Goal: Transaction & Acquisition: Purchase product/service

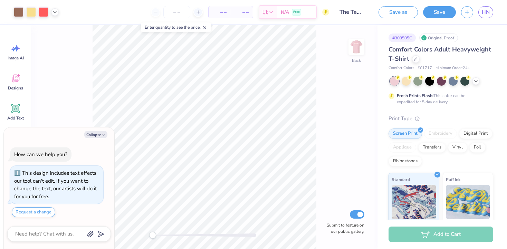
click at [98, 139] on div "Collapse How can we help you? This design includes text effects our tool can't …" at bounding box center [59, 188] width 111 height 122
click at [98, 136] on button "Collapse" at bounding box center [95, 134] width 23 height 7
type textarea "x"
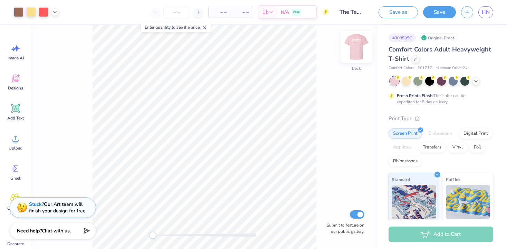
click at [360, 60] on div "Back" at bounding box center [356, 51] width 16 height 25
click at [357, 52] on img at bounding box center [357, 47] width 28 height 28
click at [357, 51] on img at bounding box center [357, 47] width 28 height 28
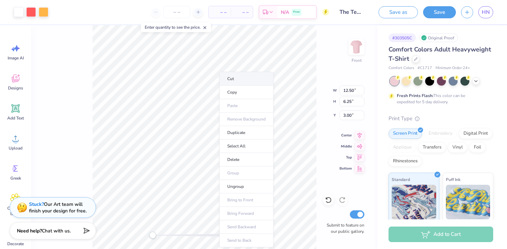
click at [237, 81] on li "Cut" at bounding box center [246, 79] width 54 height 14
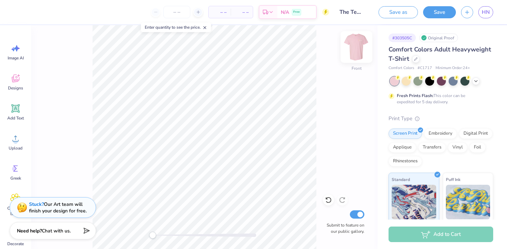
click at [359, 44] on img at bounding box center [357, 47] width 28 height 28
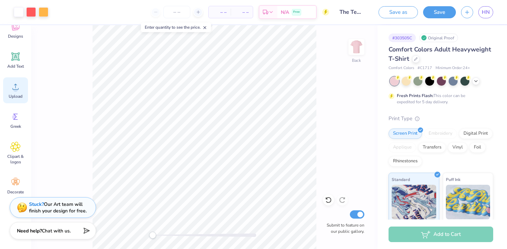
scroll to position [54, 0]
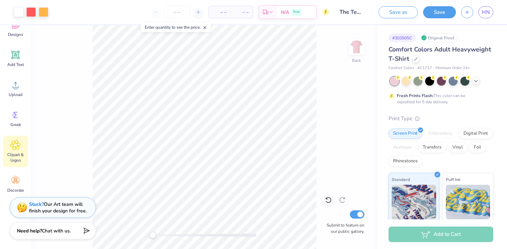
click at [15, 158] on span "Clipart & logos" at bounding box center [15, 157] width 23 height 11
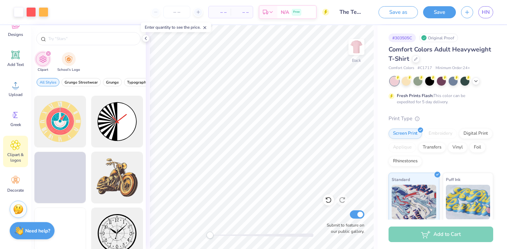
scroll to position [294, 0]
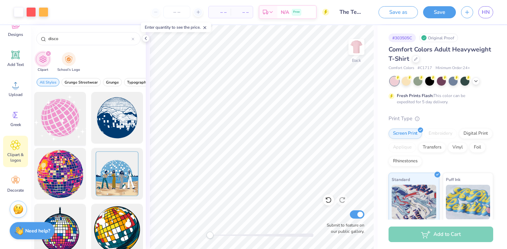
type input "disco"
click at [60, 114] on div at bounding box center [59, 117] width 57 height 57
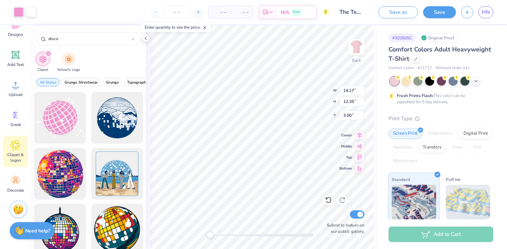
type input "6.32"
type input "5.51"
type input "9.84"
type input "3.53"
type input "3.08"
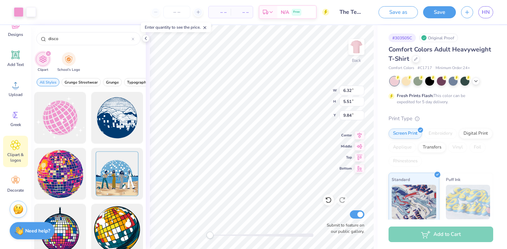
type input "12.27"
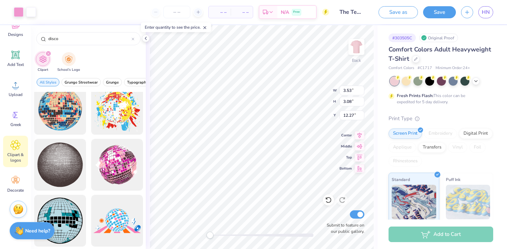
scroll to position [430, 0]
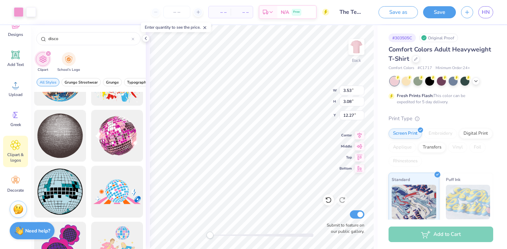
type input "12.30"
type input "6.15"
type input "3.38"
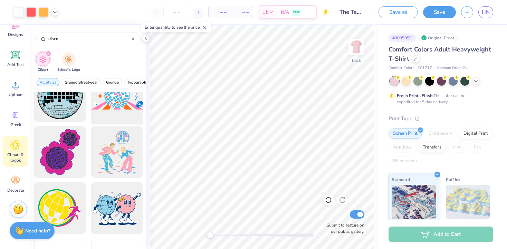
scroll to position [535, 0]
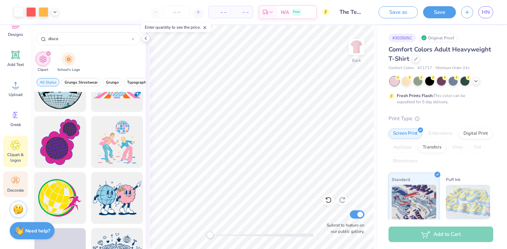
click at [17, 179] on icon at bounding box center [15, 181] width 8 height 6
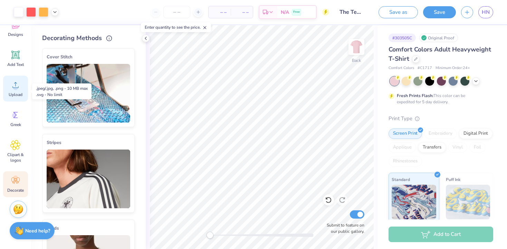
scroll to position [0, 0]
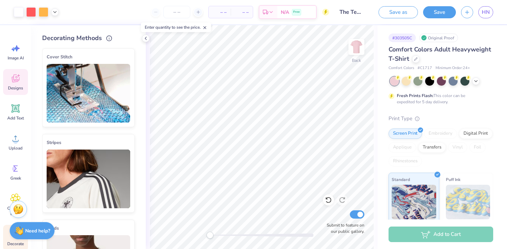
click at [21, 79] on div "Designs" at bounding box center [15, 82] width 25 height 26
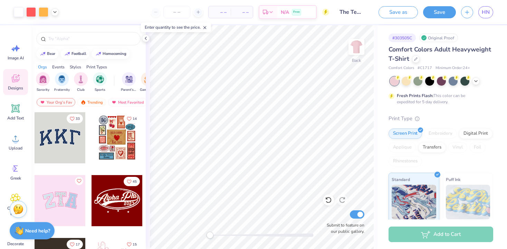
click at [110, 145] on div at bounding box center [117, 137] width 51 height 51
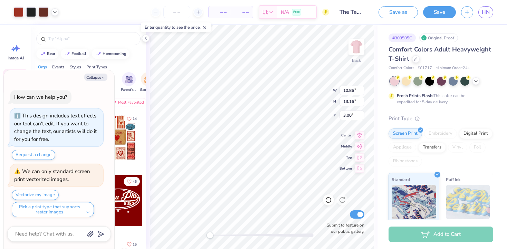
type textarea "x"
type input "12.30"
type input "6.15"
type input "3.38"
type textarea "x"
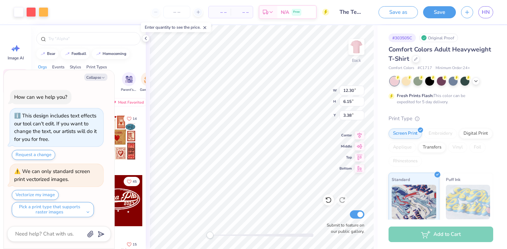
type input "10.86"
type input "13.16"
type input "9.53"
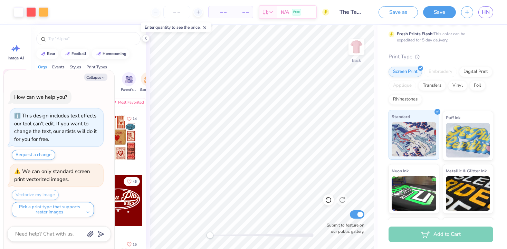
scroll to position [62, 0]
click at [145, 38] on icon at bounding box center [146, 39] width 6 height 6
type textarea "x"
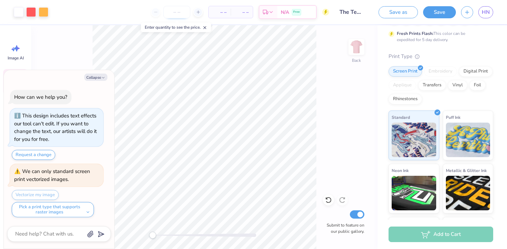
click at [173, 15] on input "number" at bounding box center [176, 12] width 27 height 12
type input "17"
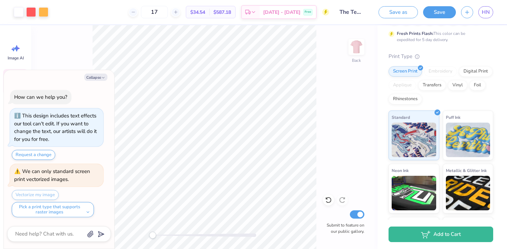
click at [90, 81] on div "Collapse How can we help you? This design includes text effects our tool can't …" at bounding box center [59, 159] width 111 height 179
click at [90, 74] on button "Collapse" at bounding box center [95, 77] width 23 height 7
type textarea "x"
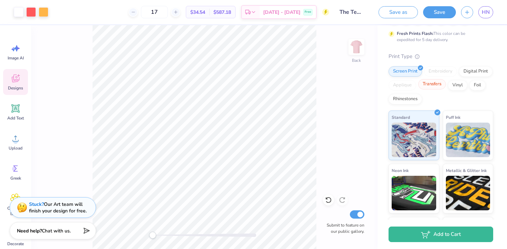
scroll to position [0, 0]
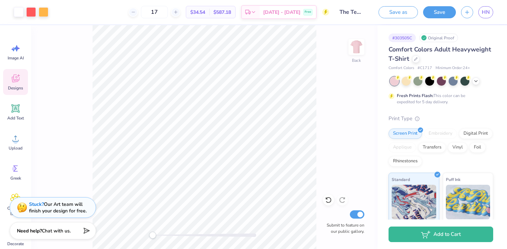
click at [479, 83] on div at bounding box center [441, 81] width 103 height 9
click at [477, 80] on icon at bounding box center [476, 81] width 6 height 6
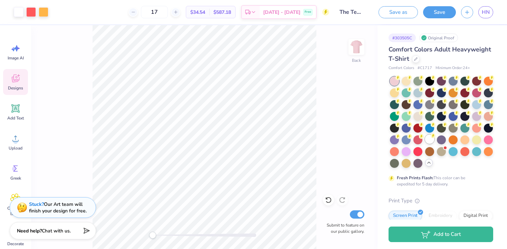
click at [427, 139] on div at bounding box center [429, 139] width 9 height 9
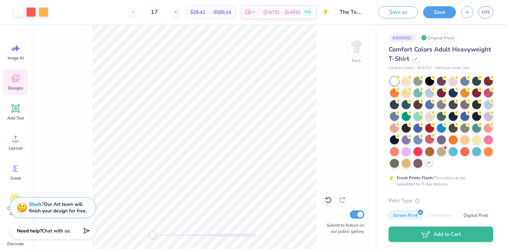
click at [345, 135] on div "Back Submit to feature on our public gallery." at bounding box center [204, 137] width 346 height 224
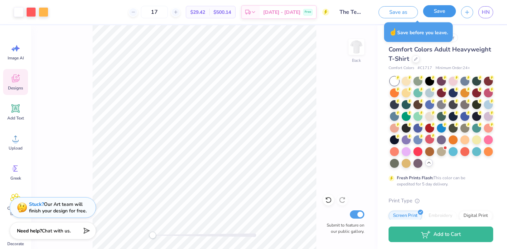
click at [431, 12] on button "Save" at bounding box center [439, 11] width 33 height 12
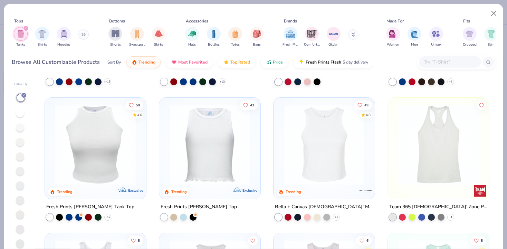
scroll to position [118, 0]
click at [107, 137] on img at bounding box center [95, 144] width 87 height 80
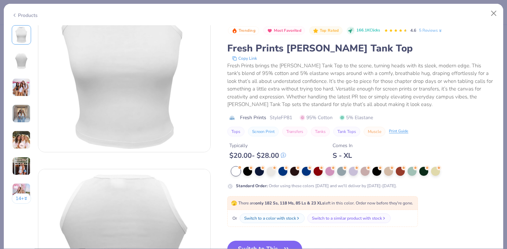
scroll to position [48, 0]
click at [257, 246] on button "Switch to This" at bounding box center [264, 249] width 75 height 17
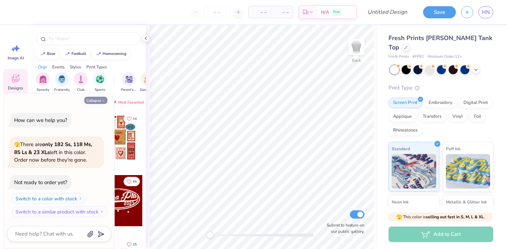
click at [99, 101] on button "Collapse" at bounding box center [95, 100] width 23 height 7
type textarea "x"
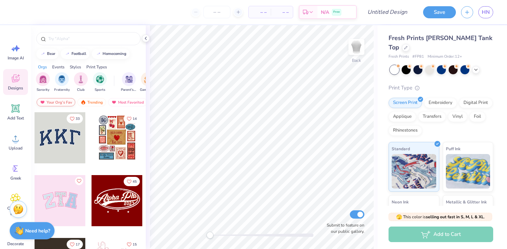
click at [61, 104] on div "Your Org's Fav" at bounding box center [56, 102] width 39 height 8
click at [131, 120] on icon "Like" at bounding box center [129, 118] width 5 height 5
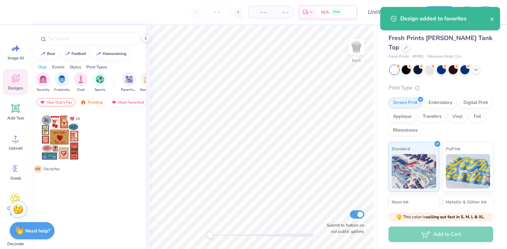
click at [64, 103] on div "Your Org's Fav" at bounding box center [56, 102] width 39 height 8
click at [83, 105] on div "Trending" at bounding box center [91, 102] width 29 height 8
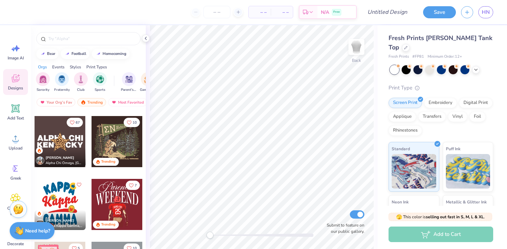
scroll to position [1818, 0]
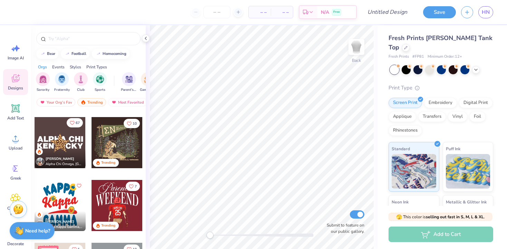
click at [75, 125] on button "67" at bounding box center [75, 122] width 16 height 9
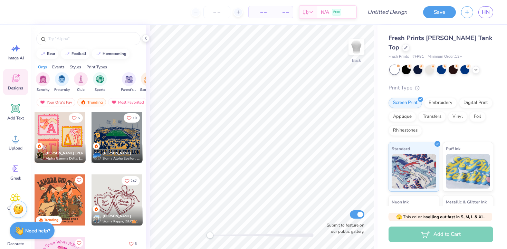
scroll to position [1940, 0]
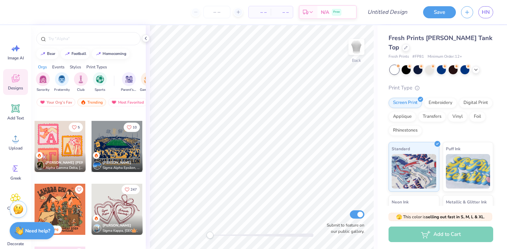
click at [132, 190] on span "247" at bounding box center [134, 189] width 6 height 3
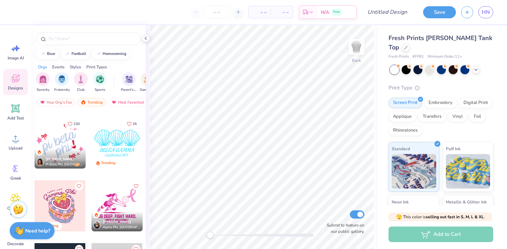
scroll to position [2819, 0]
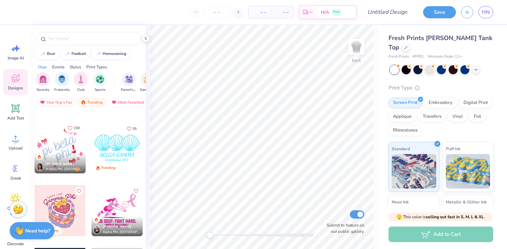
click at [75, 131] on button "230" at bounding box center [74, 127] width 18 height 9
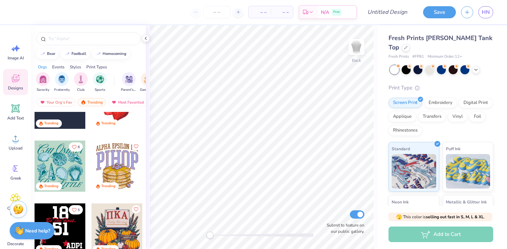
scroll to position [3266, 0]
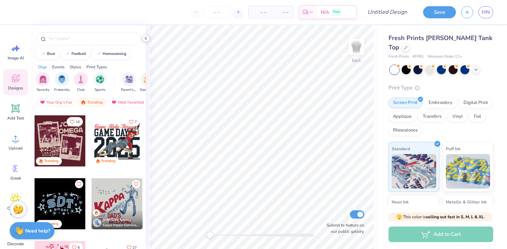
click at [146, 40] on polyline at bounding box center [145, 38] width 1 height 3
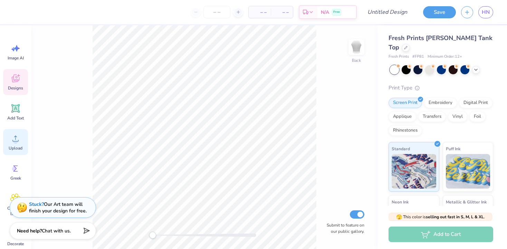
click at [17, 140] on circle at bounding box center [15, 141] width 5 height 5
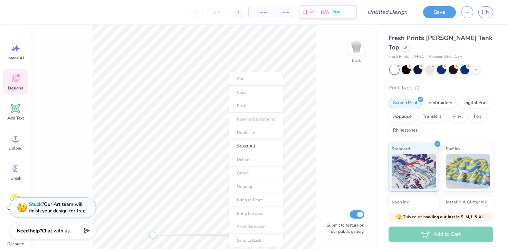
click at [239, 109] on ul "Cut Copy Paste Remove Background Duplicate Select All Delete Group Ungroup Brin…" at bounding box center [256, 159] width 54 height 175
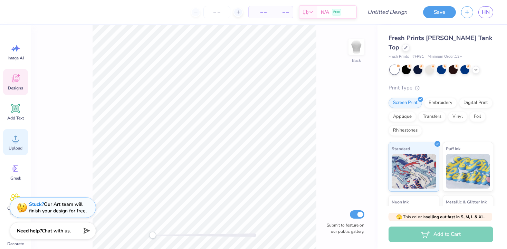
click at [20, 139] on icon at bounding box center [15, 138] width 10 height 10
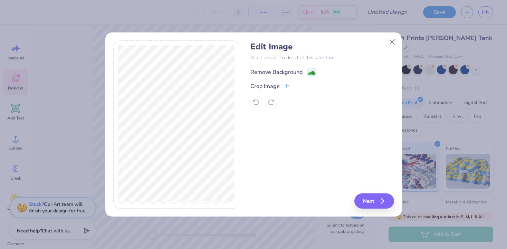
click at [312, 70] on image at bounding box center [312, 73] width 8 height 8
click at [285, 88] on icon at bounding box center [288, 87] width 6 height 6
click at [367, 198] on div "Edit Image You’ll be able to do all of this later too. Remove Background Crop I…" at bounding box center [321, 124] width 143 height 169
click at [375, 204] on div "Edit Image You’ll be able to do all of this later too. Remove Background Crop I…" at bounding box center [321, 124] width 143 height 169
click at [299, 86] on icon at bounding box center [299, 86] width 4 height 4
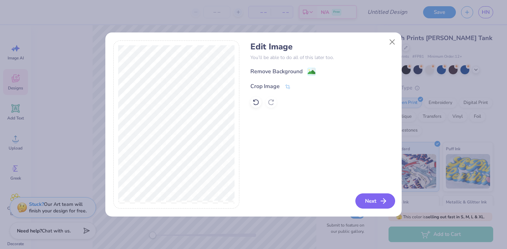
click at [369, 198] on button "Next" at bounding box center [375, 200] width 40 height 15
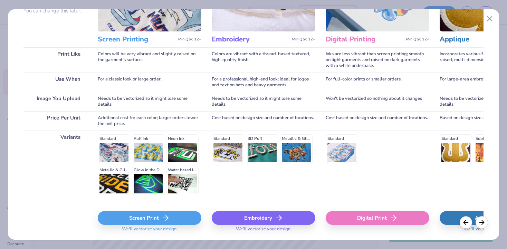
scroll to position [75, 0]
click at [144, 218] on div "Screen Print" at bounding box center [150, 218] width 104 height 14
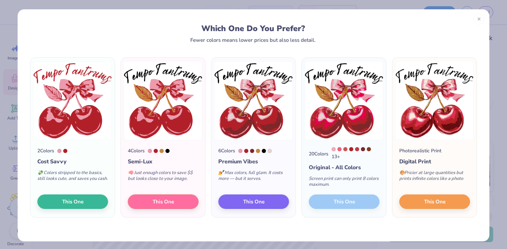
click at [164, 152] on div at bounding box center [162, 151] width 4 height 4
click at [189, 202] on button "This One" at bounding box center [163, 200] width 71 height 15
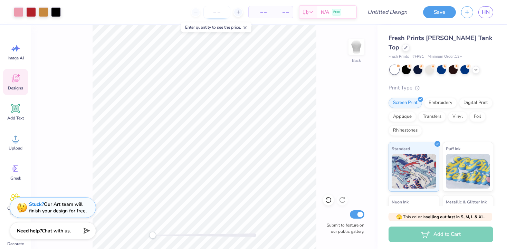
click at [215, 11] on input "number" at bounding box center [216, 12] width 27 height 12
type input "17"
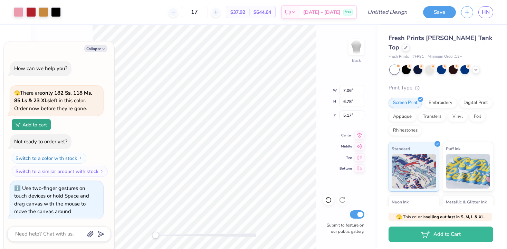
scroll to position [1, 0]
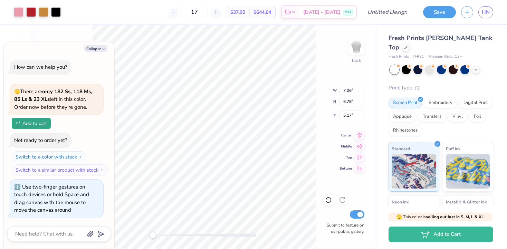
click at [147, 234] on div "Back W 7.06 7.06 " H 6.78 6.78 " Y 5.17 5.17 " Center Middle Top Bottom Submit …" at bounding box center [204, 137] width 346 height 224
click at [99, 48] on button "Collapse" at bounding box center [95, 48] width 23 height 7
type textarea "x"
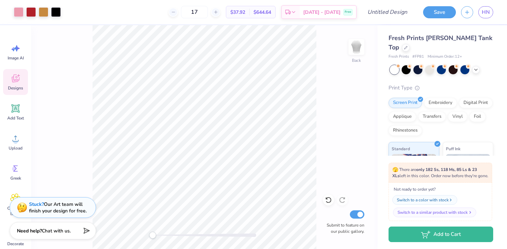
click at [423, 215] on div "Switch to a similar product with stock" at bounding box center [433, 212] width 70 height 6
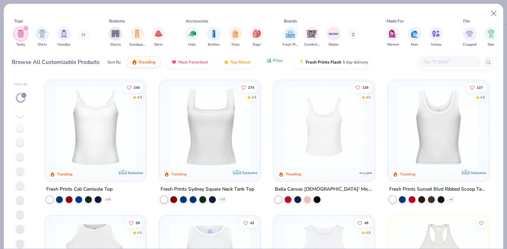
click at [280, 65] on button "Price" at bounding box center [274, 61] width 27 height 12
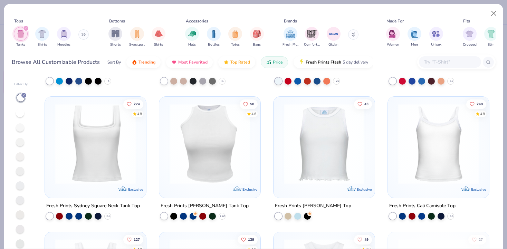
scroll to position [390, 0]
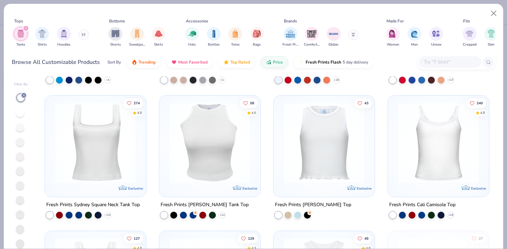
click at [100, 164] on img at bounding box center [95, 143] width 87 height 80
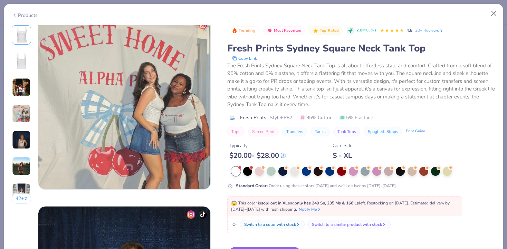
scroll to position [577, 0]
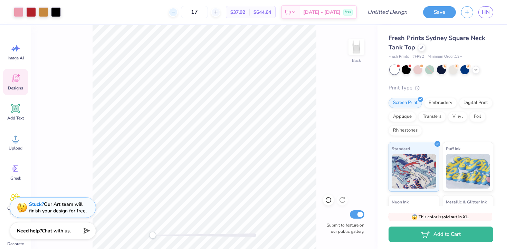
click at [176, 12] on icon at bounding box center [173, 12] width 5 height 5
click at [218, 11] on icon at bounding box center [215, 12] width 5 height 5
type input "17"
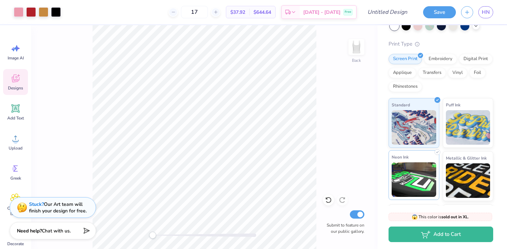
scroll to position [92, 0]
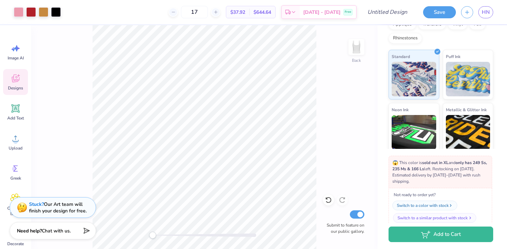
click at [412, 218] on div "Switch to a similar product with stock" at bounding box center [433, 218] width 70 height 6
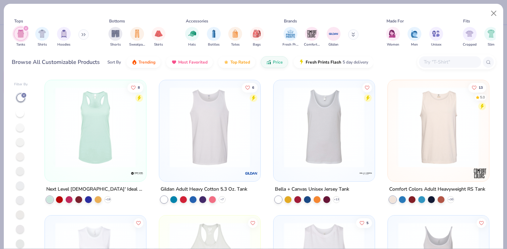
click at [85, 34] on icon at bounding box center [84, 34] width 4 height 3
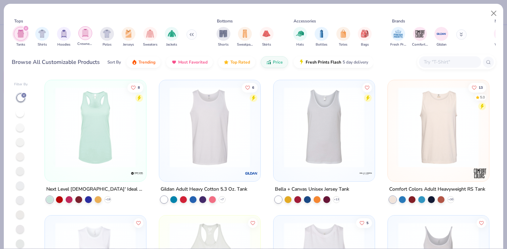
click at [87, 37] on img "filter for Crewnecks" at bounding box center [86, 33] width 8 height 8
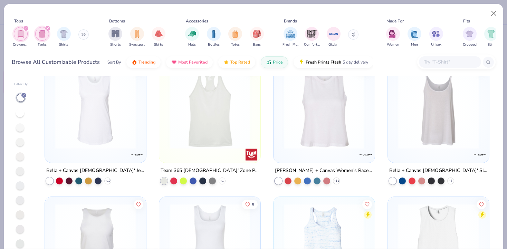
scroll to position [154, 0]
click at [47, 28] on icon "filter for Tanks" at bounding box center [48, 28] width 2 height 2
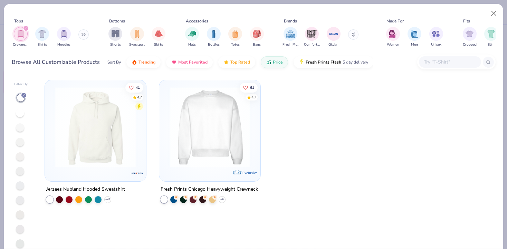
click at [211, 142] on img at bounding box center [209, 127] width 87 height 80
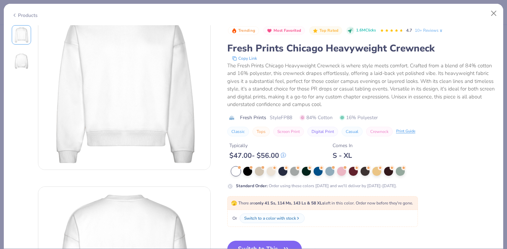
scroll to position [29, 0]
click at [496, 14] on button "Close" at bounding box center [493, 13] width 13 height 13
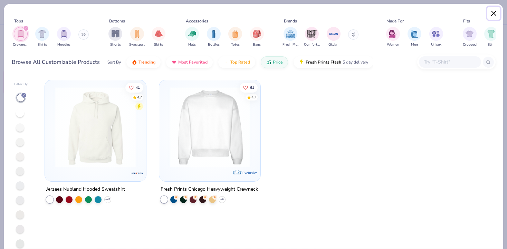
click at [493, 15] on button "Close" at bounding box center [493, 13] width 13 height 13
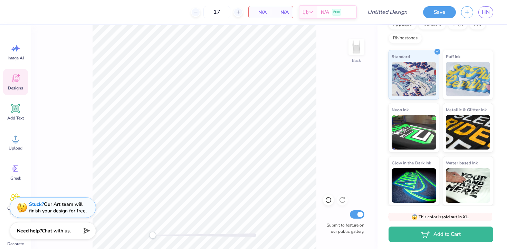
click at [17, 73] on icon at bounding box center [15, 78] width 10 height 10
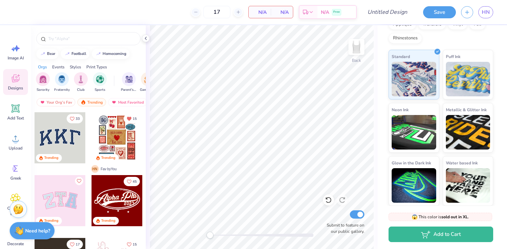
click at [101, 153] on div at bounding box center [117, 137] width 51 height 51
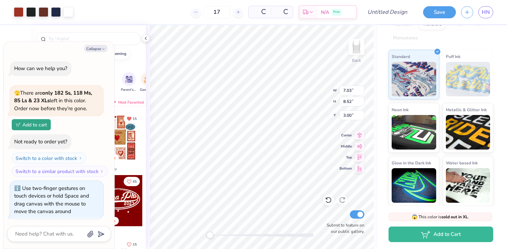
scroll to position [59, 0]
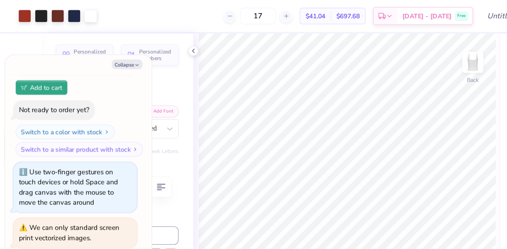
type textarea "x"
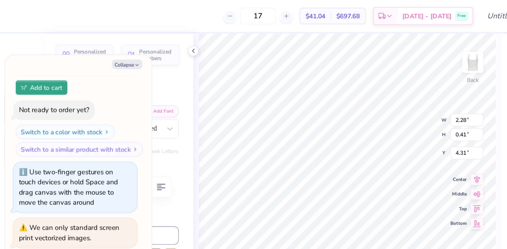
type textarea "DELTAGAMMA"
type textarea "x"
type textarea "DELTGAMMA"
type textarea "x"
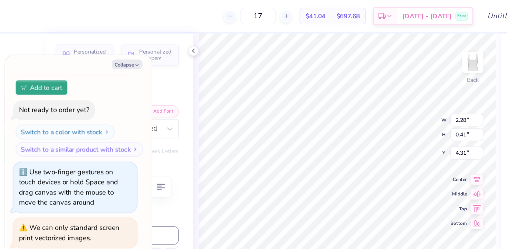
type textarea "DELGAMMA"
type textarea "x"
type textarea "DEGAMMA"
type textarea "x"
type textarea "DGAM"
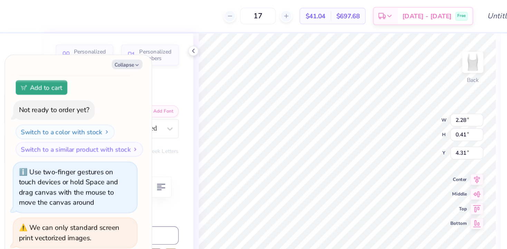
type textarea "x"
type textarea "DGA"
type textarea "x"
type textarea "DG"
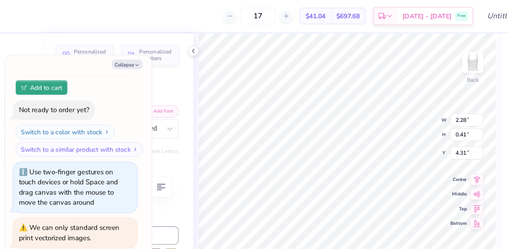
type textarea "x"
type textarea "D"
type textarea "x"
type textarea "T"
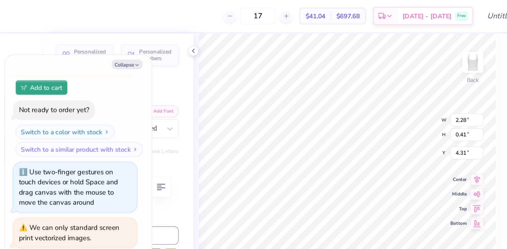
type textarea "x"
type textarea "Te"
type textarea "x"
type textarea "Tem"
type textarea "x"
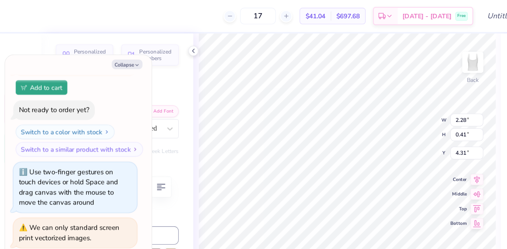
type textarea "Tempo"
type textarea "x"
type textarea "Temp"
type textarea "x"
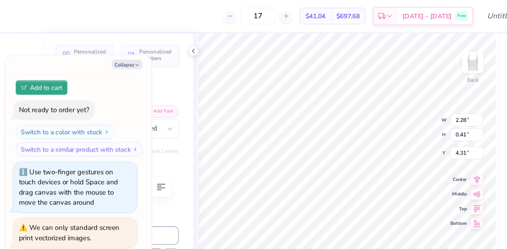
scroll to position [0, 0]
type textarea "Tem"
type textarea "x"
type textarea "Te"
type textarea "x"
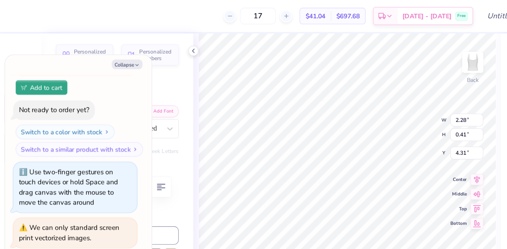
type textarea "T"
type textarea "x"
type textarea "TEM"
type textarea "x"
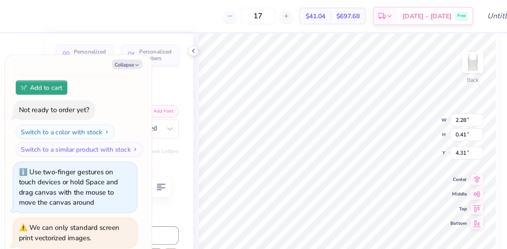
type textarea "TEMPO"
type textarea "x"
type textarea "TEMPO"
type textarea "x"
type textarea "TEMPO T"
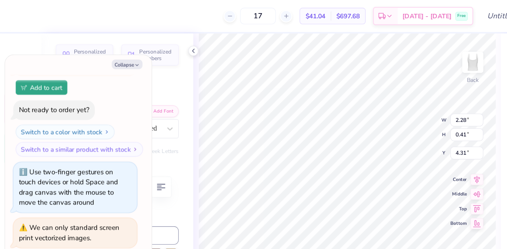
type textarea "x"
type textarea "TEMPO TAN"
type textarea "x"
type textarea "TEMPO TANT"
type textarea "x"
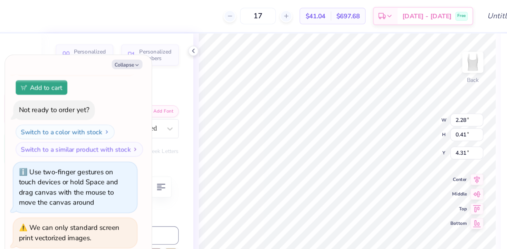
type textarea "TEMPO TANTRU"
type textarea "x"
type textarea "TEMPO TANTRUS"
type textarea "x"
type textarea "TEMPO TANTRUSM"
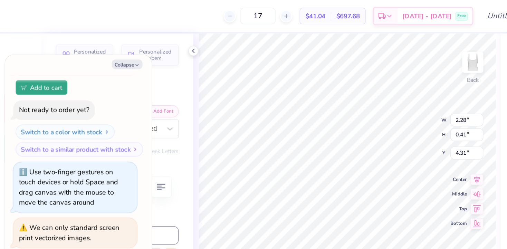
type textarea "x"
type textarea "TEMPO TANTRUS"
type textarea "x"
type textarea "TEMPO TANTRU"
type textarea "x"
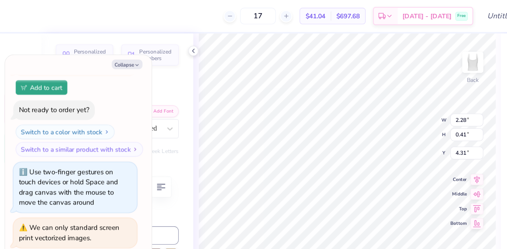
type textarea "TEMPO TANTRUM"
type textarea "x"
type textarea "TEMPO TANTRUMS"
type textarea "x"
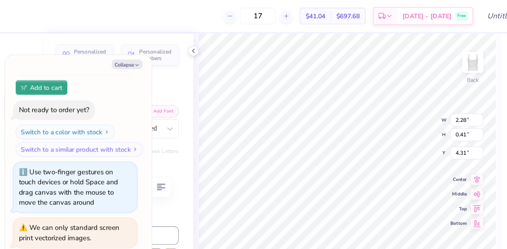
type input "7.03"
type input "8.52"
type input "1.22"
type textarea "x"
type input "0.81"
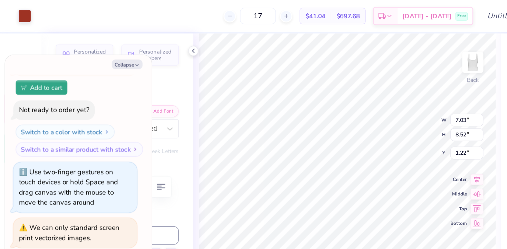
type input "0.63"
type input "6.00"
type textarea "x"
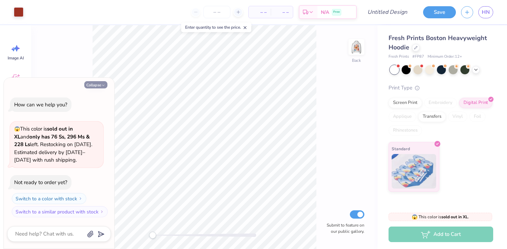
click at [99, 85] on button "Collapse" at bounding box center [95, 84] width 23 height 7
type textarea "x"
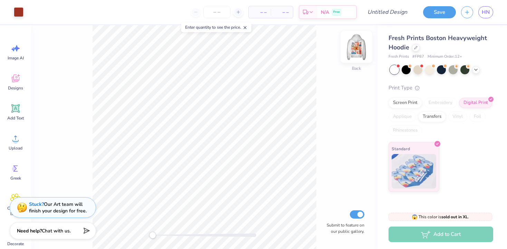
click at [351, 51] on img at bounding box center [357, 47] width 28 height 28
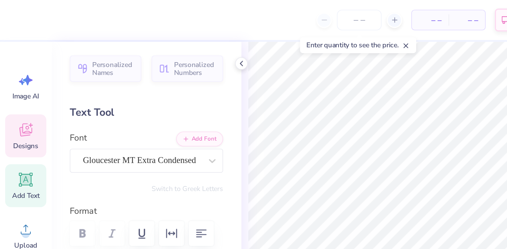
type textarea "D"
type textarea "t"
type textarea "TEMPO TANTRUMS"
click at [327, 200] on icon at bounding box center [328, 200] width 7 height 7
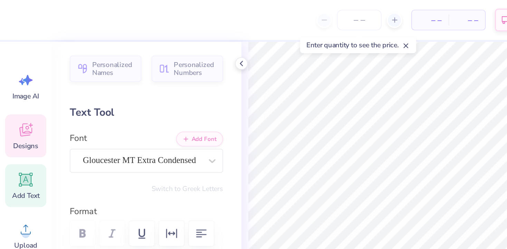
type input "5.74"
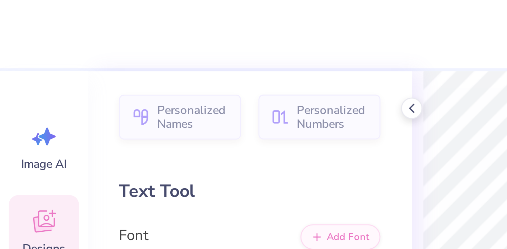
type input "14.00"
type input "16.98"
type input "5.00"
type input "5.74"
type input "0.81"
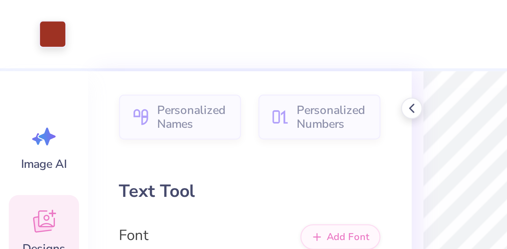
type input "11.16"
type input "1.52"
type input "1.44"
type input "6.06"
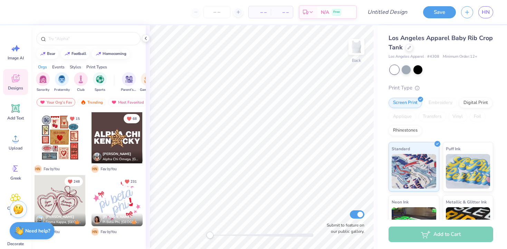
click at [117, 143] on div at bounding box center [117, 137] width 51 height 51
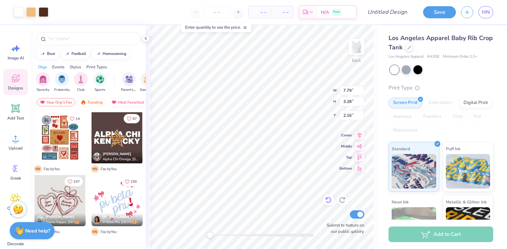
type input "7.79"
type input "3.28"
type input "2.16"
type input "9.78"
type input "4.12"
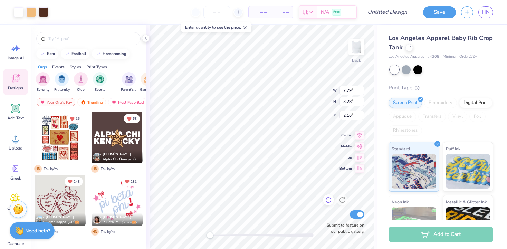
type input "3.00"
click at [423, 69] on div at bounding box center [441, 69] width 103 height 9
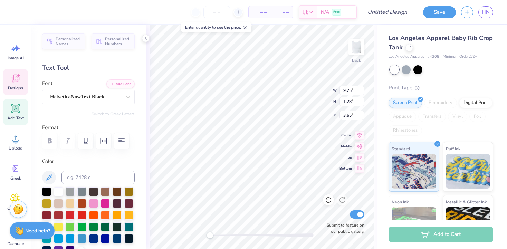
type textarea "A"
type textarea "TEMPO"
type input "9.78"
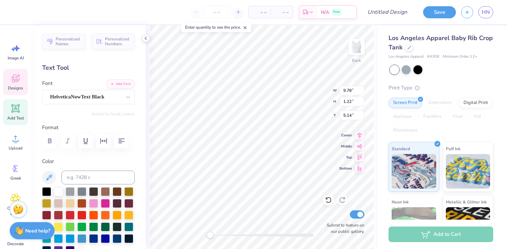
type input "1.22"
type input "5.14"
type input "6.40"
type input "1.28"
type input "3.39"
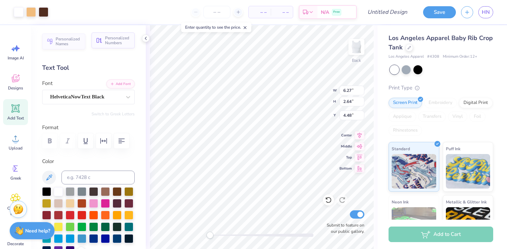
type input "6.27"
type input "2.64"
type input "3.42"
click at [11, 81] on icon at bounding box center [15, 78] width 10 height 10
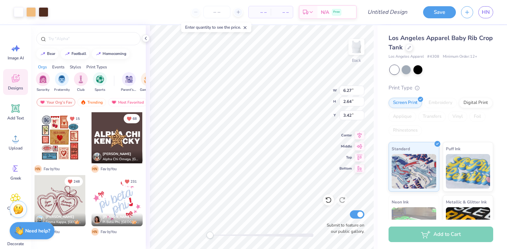
click at [119, 202] on div at bounding box center [117, 200] width 51 height 51
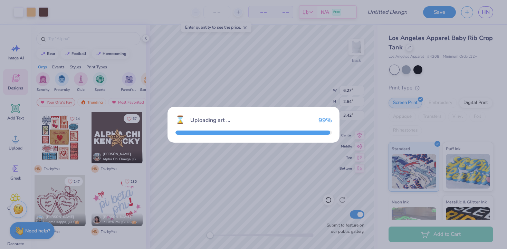
type input "3.77"
type input "3.22"
type input "3.00"
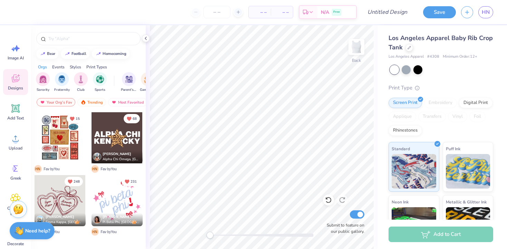
click at [123, 200] on div at bounding box center [117, 200] width 51 height 51
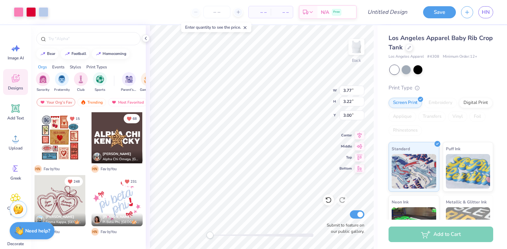
click at [324, 213] on div "Back W 3.77 3.77 " H 3.22 3.22 " Y 3.00 3.00 " Center Middle Top Bottom Submit …" at bounding box center [262, 137] width 232 height 224
type input "8.19"
type input "7.00"
type input "3.02"
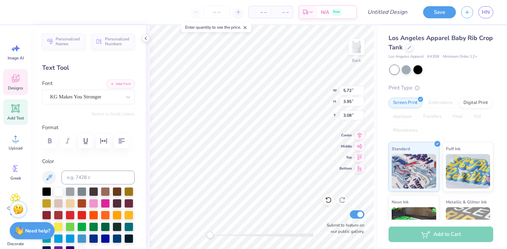
type textarea "p"
type textarea "T"
type textarea "the"
click at [340, 136] on span "Center" at bounding box center [346, 135] width 12 height 6
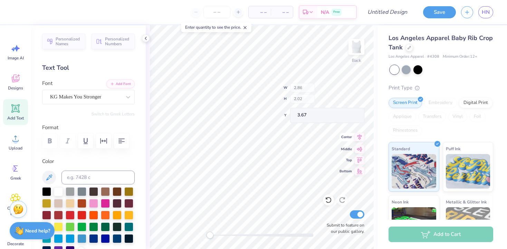
type input "2.86"
type input "2.02"
type input "3.67"
click at [360, 136] on icon at bounding box center [359, 134] width 4 height 6
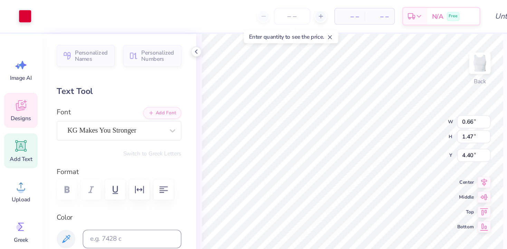
type input "2.75"
type input "2.93"
type input "5.30"
type textarea "tantrums"
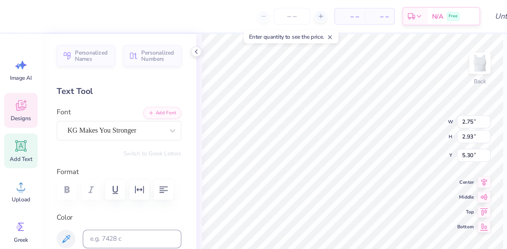
scroll to position [0, 1]
type input "7.68"
type input "4.01"
type input "4.00"
type input "7.68"
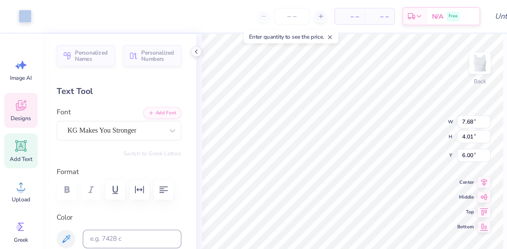
type input "4.01"
type input "6.00"
type input "0.66"
type input "1.47"
type input "3.67"
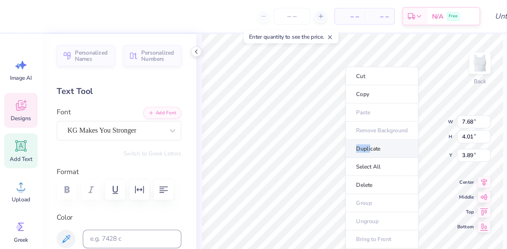
click at [275, 107] on li "Duplicate" at bounding box center [284, 110] width 54 height 13
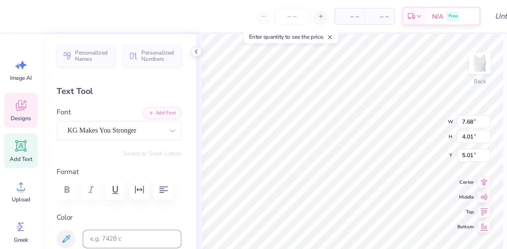
type input "5.01"
type textarea "tempo"
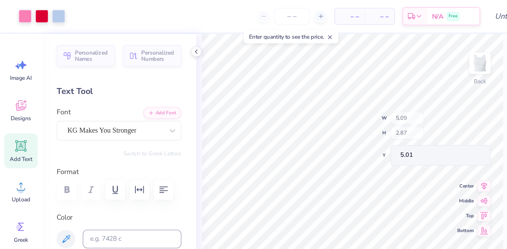
type input "5.09"
type input "2.87"
type input "2.75"
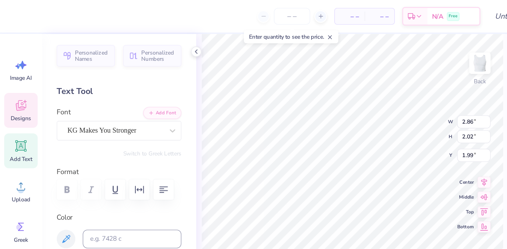
type input "5.09"
type input "2.87"
type input "2.66"
type input "4.83"
type input "2.73"
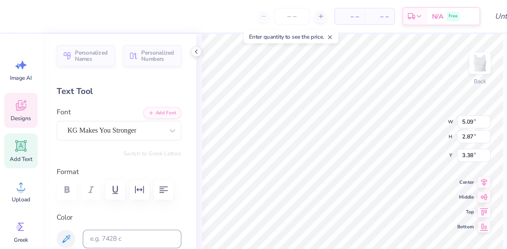
type input "3.46"
type input "1.01"
type input "1.08"
type input "3.35"
type input "1.22"
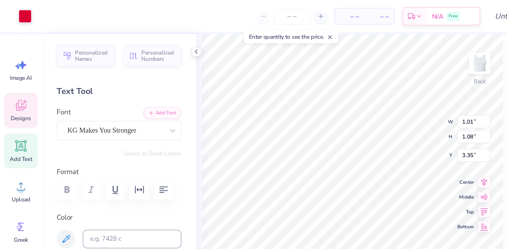
type input "1.29"
type input "3.29"
type input "1.24"
type input "0.86"
type input "2.02"
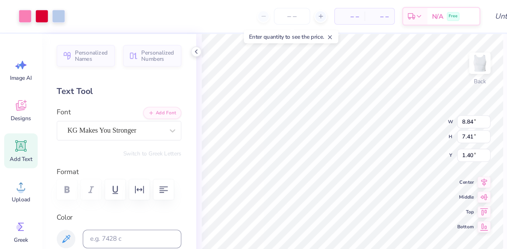
type input "2.54"
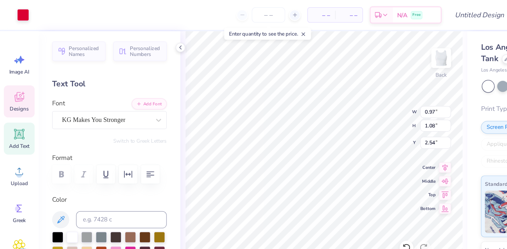
type input "4.83"
type input "2.73"
type input "4.43"
type input "1.24"
type input "0.86"
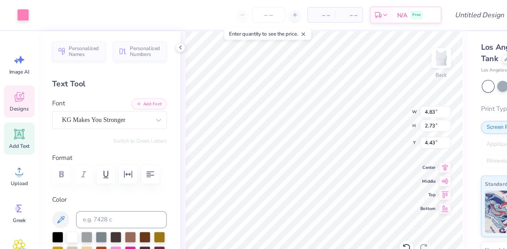
type input "3.71"
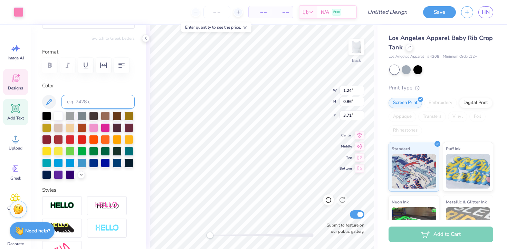
scroll to position [77, 0]
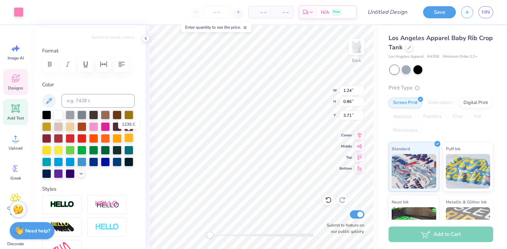
click at [130, 141] on div at bounding box center [128, 137] width 9 height 9
click at [92, 127] on div at bounding box center [93, 126] width 9 height 9
type input "2.86"
type input "2.02"
type input "3.13"
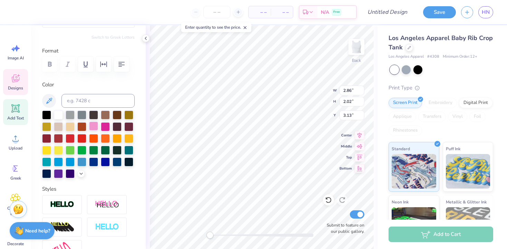
click at [94, 127] on div at bounding box center [93, 126] width 9 height 9
type input "7.68"
type input "4.01"
type input "5.15"
click at [96, 126] on div at bounding box center [93, 126] width 9 height 9
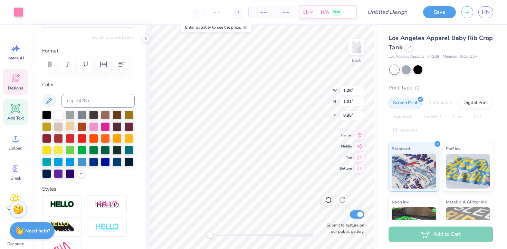
click at [70, 131] on div at bounding box center [70, 126] width 9 height 9
type input "7.68"
type input "4.01"
type input "5.15"
click at [97, 128] on div at bounding box center [93, 126] width 9 height 9
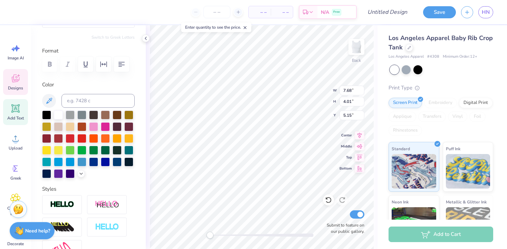
click at [13, 85] on div "Designs" at bounding box center [15, 82] width 25 height 26
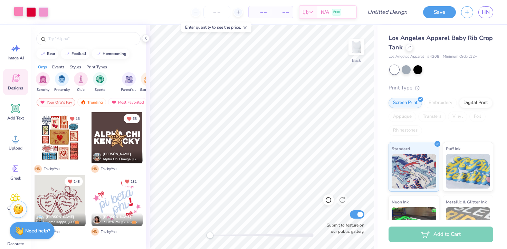
click at [18, 12] on div at bounding box center [19, 12] width 10 height 10
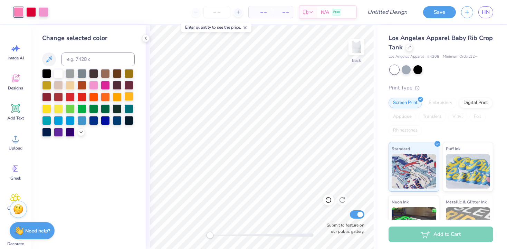
click at [129, 97] on div at bounding box center [128, 96] width 9 height 9
click at [33, 12] on div at bounding box center [31, 12] width 10 height 10
click at [106, 87] on div at bounding box center [105, 84] width 9 height 9
click at [22, 14] on div at bounding box center [19, 12] width 10 height 10
click at [57, 110] on div at bounding box center [58, 108] width 9 height 9
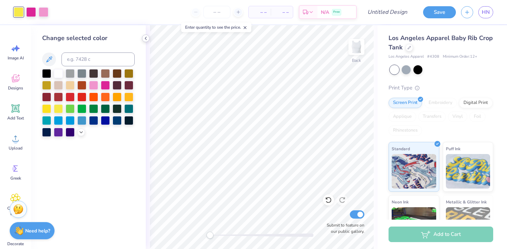
click at [145, 39] on icon at bounding box center [146, 39] width 6 height 6
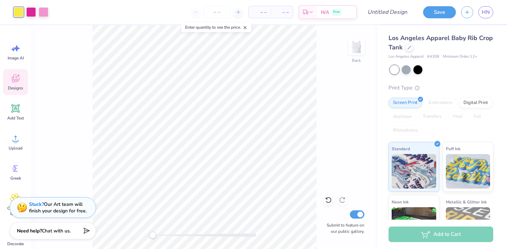
click at [9, 78] on div "Designs" at bounding box center [15, 82] width 25 height 26
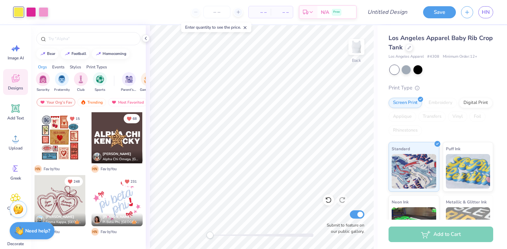
click at [56, 208] on div at bounding box center [60, 200] width 51 height 51
click at [52, 189] on div at bounding box center [60, 200] width 51 height 51
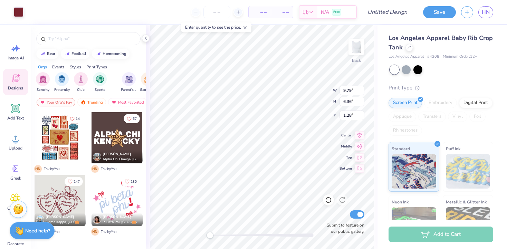
type input "9.79"
type input "6.36"
type input "1.28"
type input "9.42"
type input "6.12"
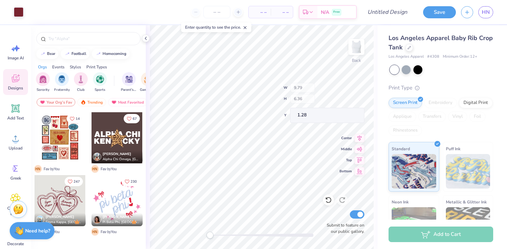
type input "1.59"
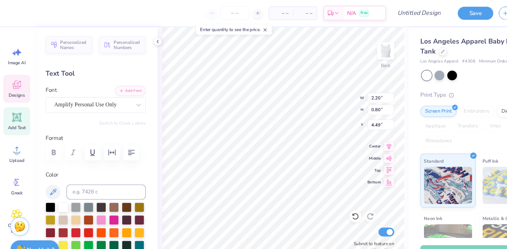
type input "2.20"
type input "0.80"
type input "4.49"
type textarea "Marette"
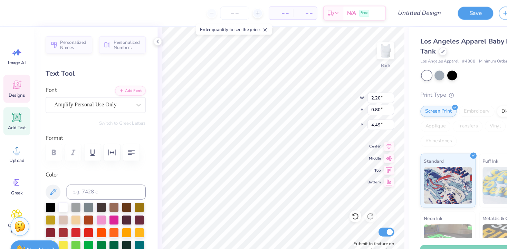
scroll to position [0, 0]
type textarea "T"
type textarea "t"
type textarea "Tantrums"
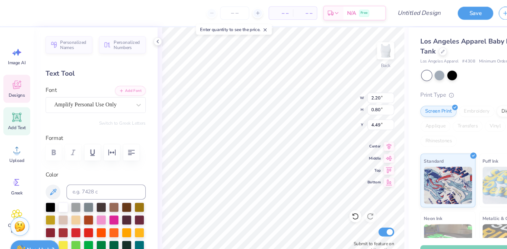
scroll to position [0, 1]
type input "1.88"
type input "0.78"
type input "4.54"
type input "0.22"
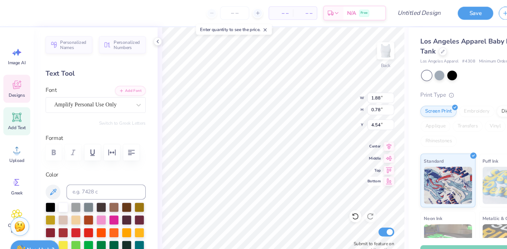
type input "0.15"
type input "5.63"
type input "2.59"
type input "1.08"
type input "4.69"
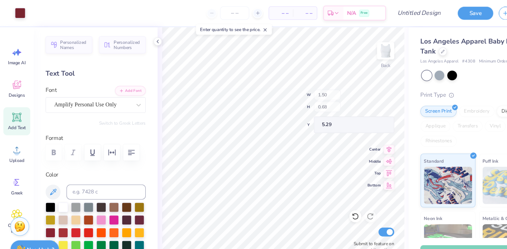
type input "1.50"
type input "0.68"
type input "5.29"
type input "1.50"
type input "0.68"
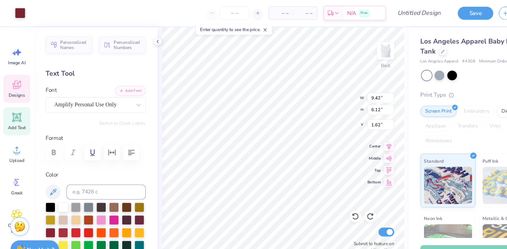
type input "5.29"
type textarea "Tempo"
type input "2.59"
type input "1.08"
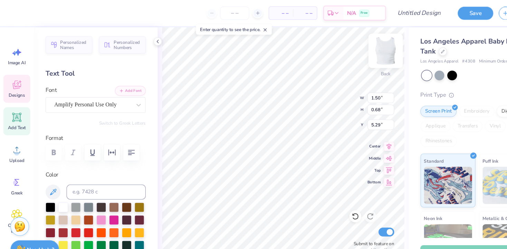
type input "4.75"
type input "1.34"
type input "0.67"
type input "5.28"
type input "2.59"
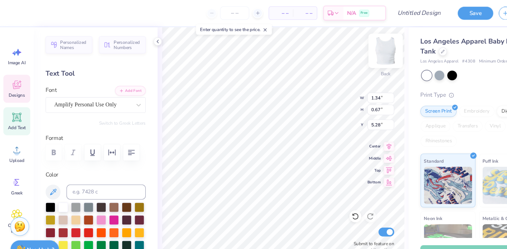
type input "1.08"
type input "4.75"
type input "9.42"
type input "6.12"
type input "1.62"
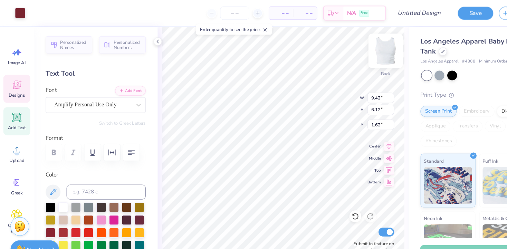
type input "2.59"
type input "1.08"
type input "4.68"
type input "2.03"
type input "1.02"
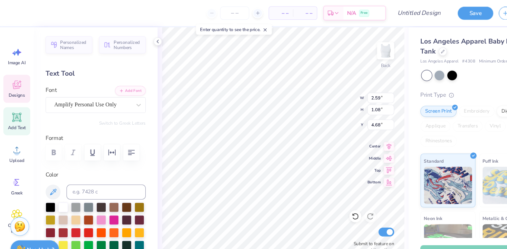
type input "5.06"
type input "2.38"
type input "1.19"
type input "4.95"
type input "2.59"
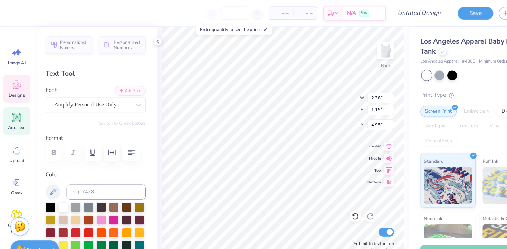
type input "1.08"
type input "4.68"
type input "2.03"
type input "1.02"
type input "5.06"
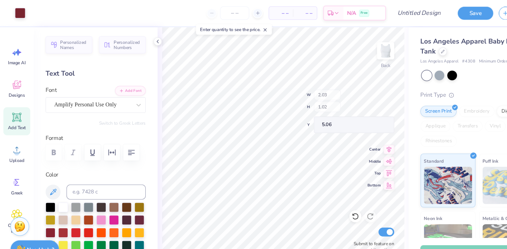
type input "2.16"
type input "1.08"
type input "5.02"
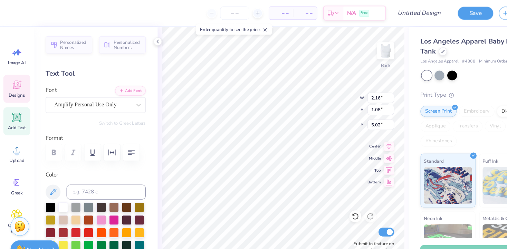
type input "2.59"
type input "4.52"
type input "2.76"
type input "1.15"
type input "4.61"
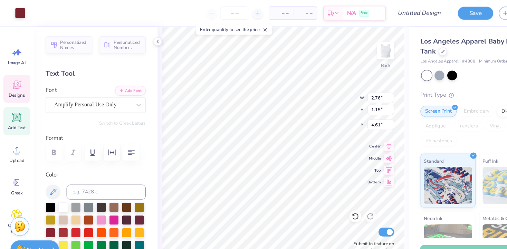
type input "9.42"
type input "6.12"
type input "1.62"
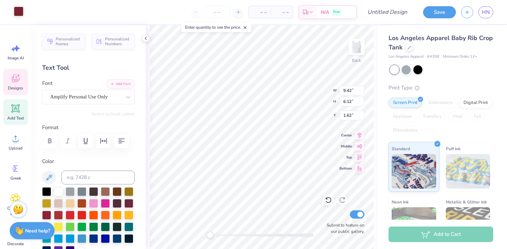
click at [15, 12] on div at bounding box center [19, 12] width 10 height 10
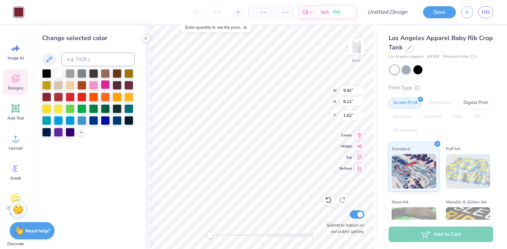
click at [104, 86] on div at bounding box center [105, 84] width 9 height 9
click at [107, 86] on div at bounding box center [105, 84] width 9 height 9
type input "2.76"
type input "1.15"
type input "4.64"
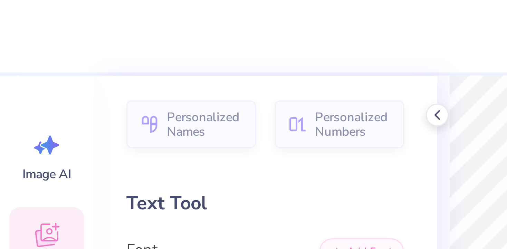
type input "2.16"
type input "1.08"
type input "4.68"
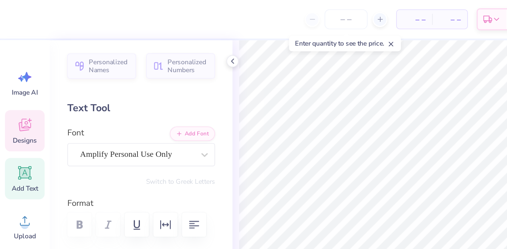
scroll to position [0, 0]
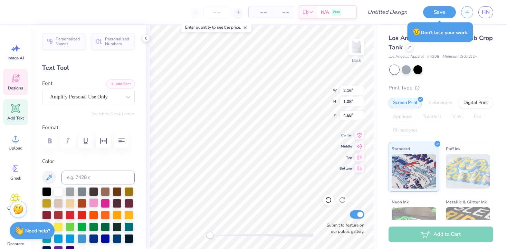
click at [96, 203] on div at bounding box center [93, 202] width 9 height 9
click at [104, 203] on div at bounding box center [105, 202] width 9 height 9
type input "2.76"
type input "1.15"
type input "4.42"
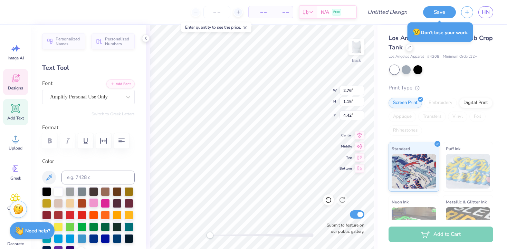
click at [95, 200] on div at bounding box center [93, 202] width 9 height 9
click at [103, 203] on div at bounding box center [105, 202] width 9 height 9
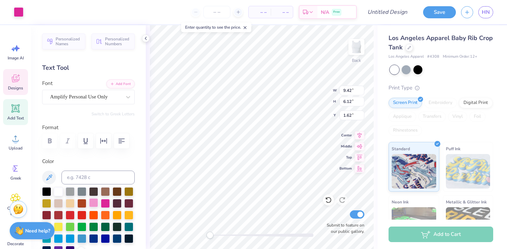
click at [95, 204] on div at bounding box center [93, 202] width 9 height 9
click at [119, 202] on div at bounding box center [117, 202] width 9 height 9
click at [95, 204] on div at bounding box center [93, 202] width 9 height 9
click at [105, 202] on div at bounding box center [105, 202] width 9 height 9
click at [13, 84] on div "Designs" at bounding box center [15, 82] width 25 height 26
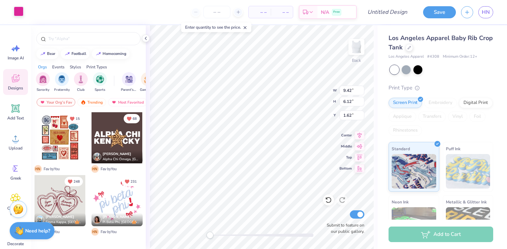
click at [19, 9] on div at bounding box center [19, 12] width 10 height 10
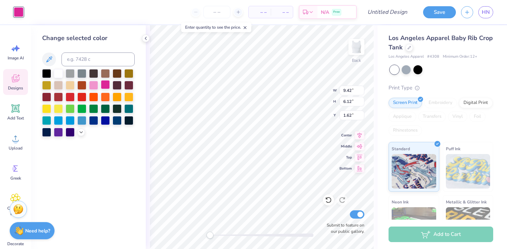
click at [94, 83] on div at bounding box center [93, 85] width 9 height 9
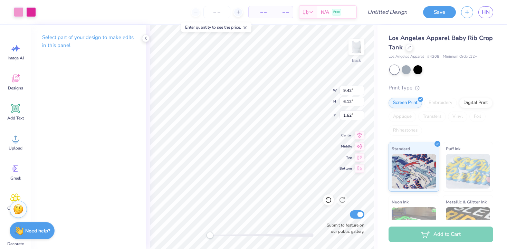
click at [375, 176] on div "Back W 9.42 9.42 " H 6.12 6.12 " Y 1.62 1.62 " Center Middle Top Bottom Submit …" at bounding box center [262, 137] width 232 height 224
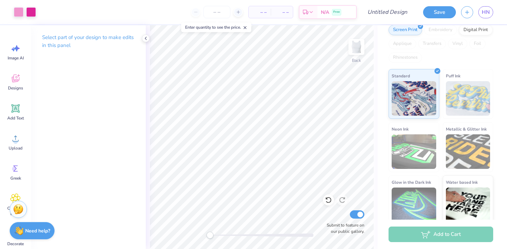
scroll to position [78, 0]
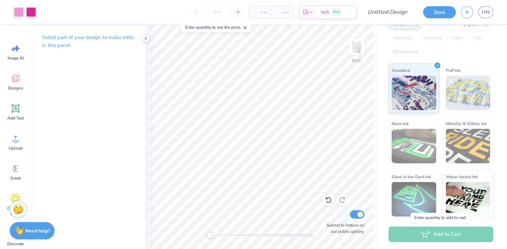
click at [412, 236] on div "Add to Cart" at bounding box center [441, 235] width 105 height 16
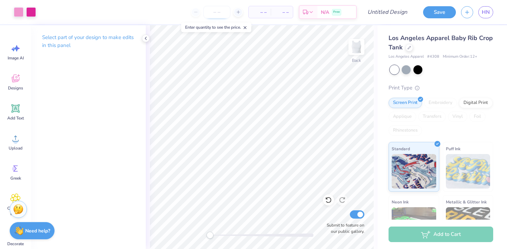
click at [216, 12] on input "number" at bounding box center [216, 12] width 27 height 12
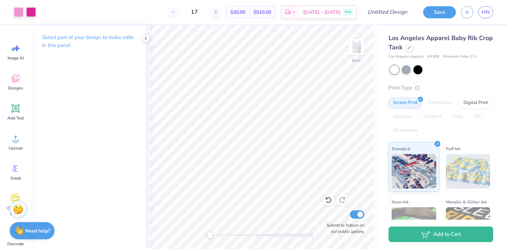
type input "17"
click at [147, 38] on icon at bounding box center [146, 39] width 6 height 6
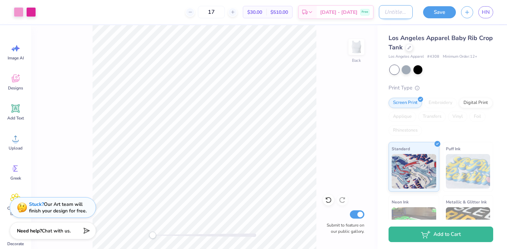
click at [380, 17] on input "Design Title" at bounding box center [396, 12] width 34 height 14
type input "tt locket"
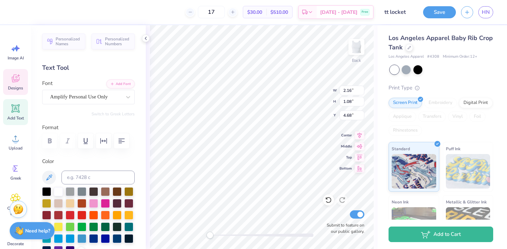
type input "9.42"
type input "6.12"
type input "1.62"
click at [106, 203] on div at bounding box center [105, 202] width 9 height 9
click at [18, 10] on div at bounding box center [19, 12] width 10 height 10
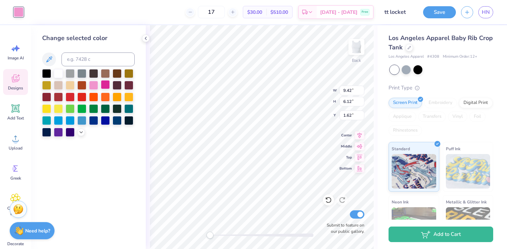
click at [105, 82] on div at bounding box center [105, 84] width 9 height 9
click at [106, 87] on div at bounding box center [105, 84] width 9 height 9
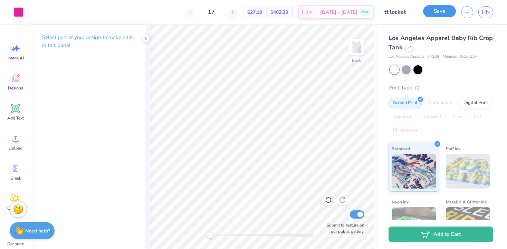
click at [444, 11] on button "Save" at bounding box center [439, 11] width 33 height 12
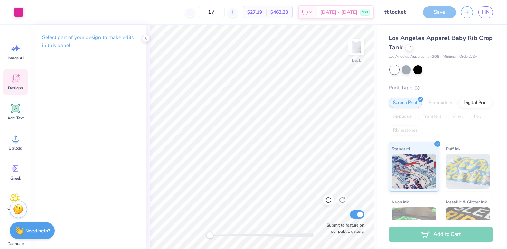
click at [8, 83] on div "Designs" at bounding box center [15, 82] width 25 height 26
click at [16, 82] on icon at bounding box center [15, 78] width 10 height 10
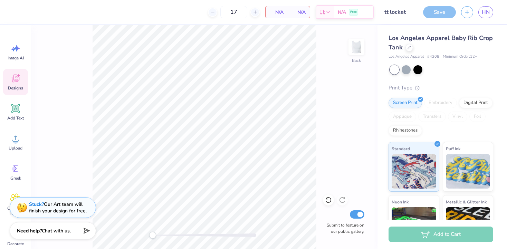
click at [21, 86] on span "Designs" at bounding box center [15, 88] width 15 height 6
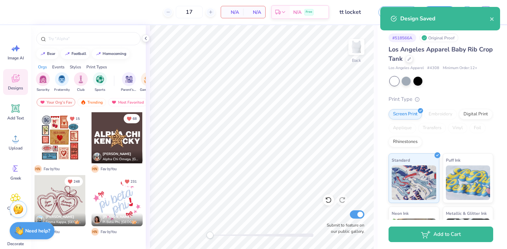
click at [143, 42] on div at bounding box center [88, 36] width 115 height 23
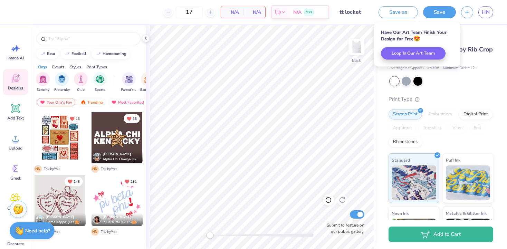
click at [447, 76] on div "Los Angeles Apparel Baby Rib Crop Tank Los Angeles Apparel # 4308 Minimum Order…" at bounding box center [441, 177] width 105 height 265
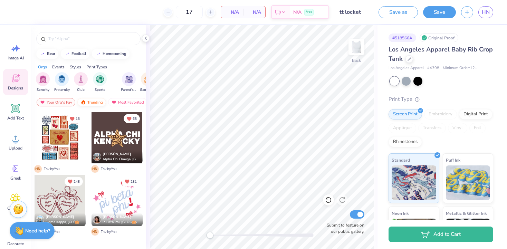
click at [94, 105] on div "Trending" at bounding box center [91, 102] width 29 height 8
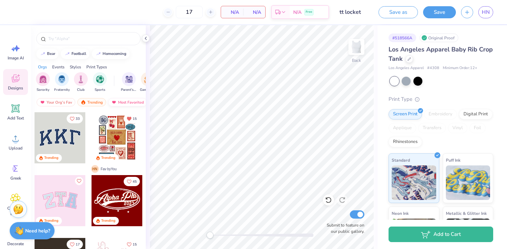
click at [127, 102] on div "Most Favorited" at bounding box center [127, 102] width 39 height 8
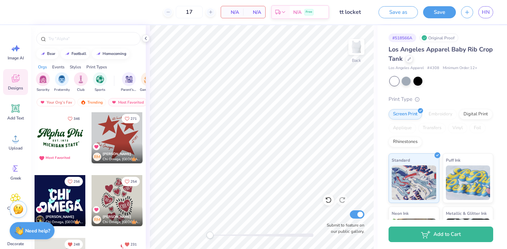
click at [120, 145] on div "RM Rowan Mcmillan Chi Omega, Villanova University" at bounding box center [117, 153] width 51 height 20
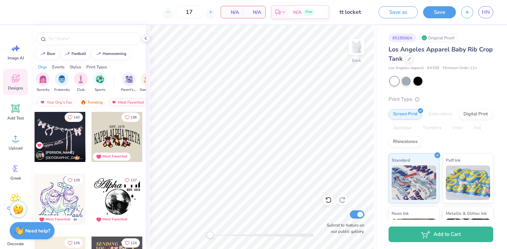
scroll to position [377, 0]
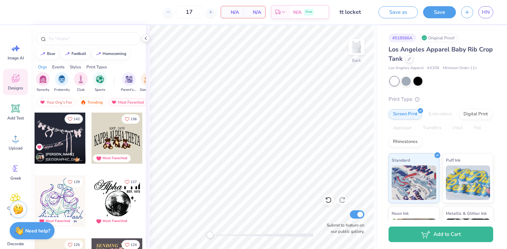
click at [71, 137] on div at bounding box center [60, 138] width 51 height 51
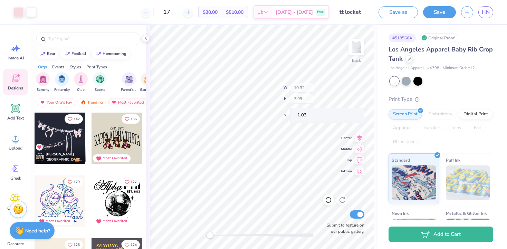
type input "10.32"
type input "7.99"
type input "1.03"
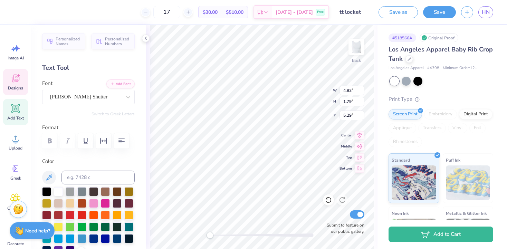
scroll to position [0, 2]
type textarea "The Tempo Tantrums"
click at [136, 185] on div "Personalized Names Personalized Numbers Text Tool Add Font Font Gilligan Shutte…" at bounding box center [88, 137] width 115 height 224
type input "7.73"
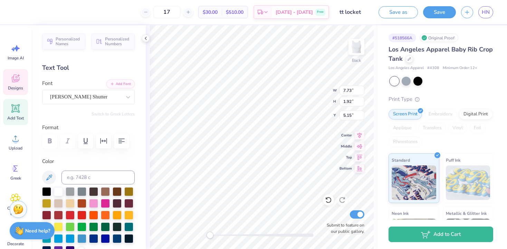
type input "1.92"
type input "5.15"
type input "10.32"
type input "7.99"
type input "0.50"
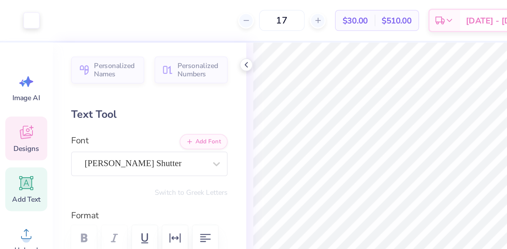
click at [314, 95] on div "Back W 10.32 10.32 " H 7.99 7.99 " Y 0.50 0.50 " Center Middle Top Bottom Submi…" at bounding box center [262, 137] width 232 height 224
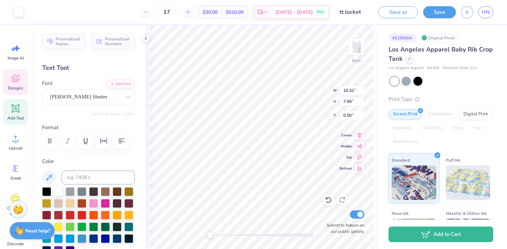
click at [14, 75] on icon at bounding box center [16, 79] width 8 height 8
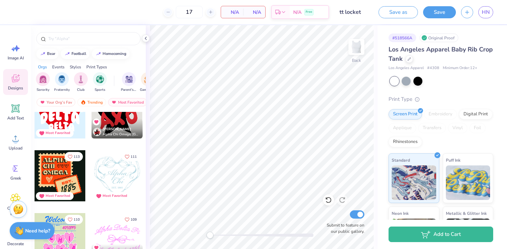
scroll to position [591, 0]
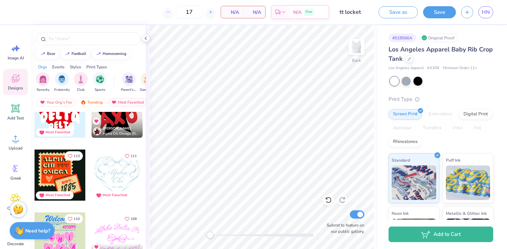
click at [66, 182] on div at bounding box center [60, 175] width 51 height 51
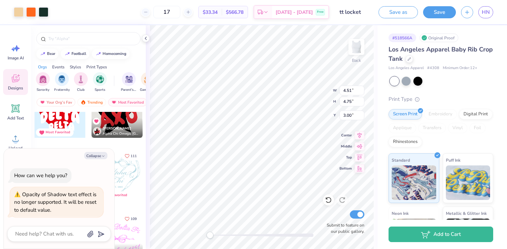
type textarea "x"
type input "5.78"
type input "6.09"
type input "1.69"
click at [19, 15] on div at bounding box center [19, 12] width 10 height 10
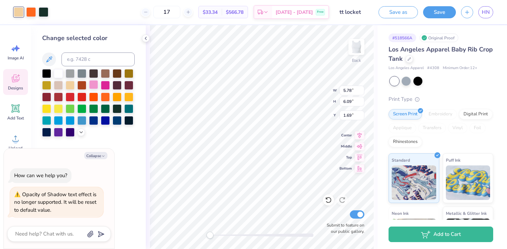
click at [97, 86] on div at bounding box center [93, 84] width 9 height 9
type textarea "x"
type input "1.30"
click at [31, 11] on div at bounding box center [31, 12] width 10 height 10
click at [60, 75] on div at bounding box center [58, 72] width 9 height 9
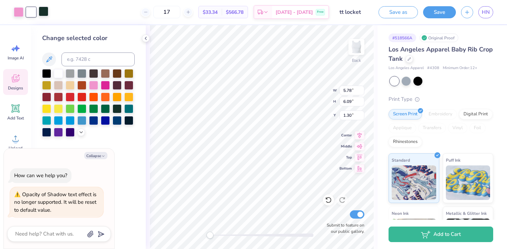
click at [42, 15] on div at bounding box center [44, 12] width 10 height 10
click at [110, 80] on div at bounding box center [105, 84] width 9 height 9
click at [107, 85] on div at bounding box center [105, 84] width 9 height 9
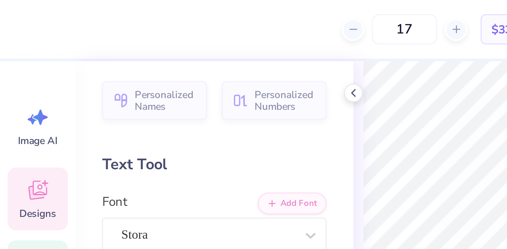
type textarea "x"
type input "4.57"
type input "2.86"
type input "4.34"
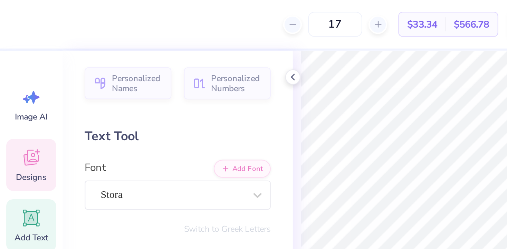
type textarea "x"
type input "3.93"
type input "3.79"
type input "1.68"
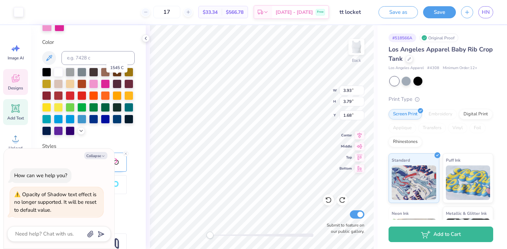
scroll to position [154, 0]
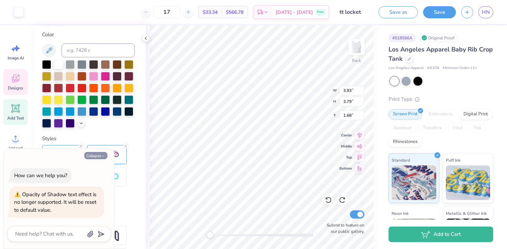
click at [89, 154] on button "Collapse" at bounding box center [95, 155] width 23 height 7
type textarea "x"
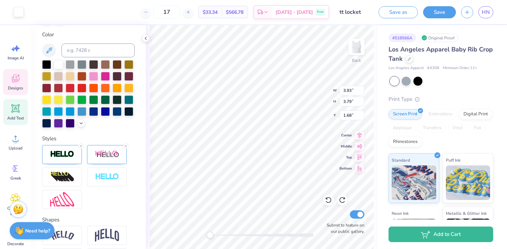
click at [16, 87] on span "Designs" at bounding box center [15, 88] width 15 height 6
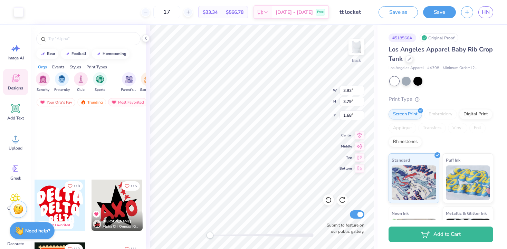
scroll to position [634, 0]
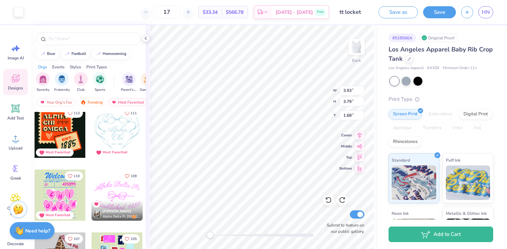
click at [114, 191] on div at bounding box center [117, 195] width 51 height 51
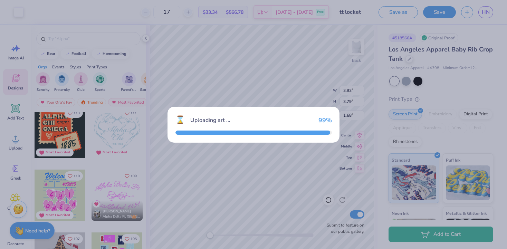
type input "3.97"
type input "2.46"
type input "3.00"
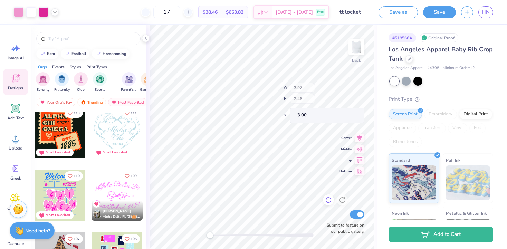
click at [327, 205] on div "Back W 3.97 H 2.46 Y 3.00 Center Middle Top Bottom Submit to feature on our pub…" at bounding box center [262, 137] width 232 height 224
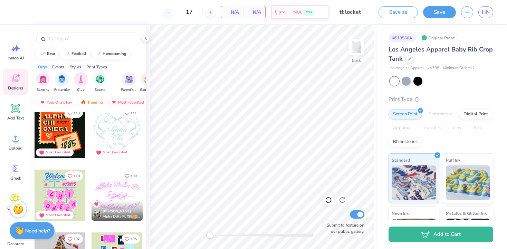
click at [127, 188] on div at bounding box center [117, 195] width 51 height 51
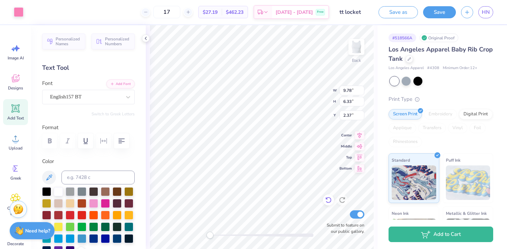
type input "9.78"
type input "6.33"
type input "9.88"
type input "6.40"
type input "0.92"
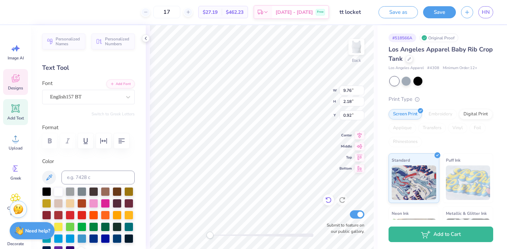
scroll to position [0, 2]
type textarea "The Tempo Tantrums"
click at [131, 175] on input at bounding box center [97, 178] width 73 height 14
click at [96, 202] on div at bounding box center [93, 202] width 9 height 9
type input "11.44"
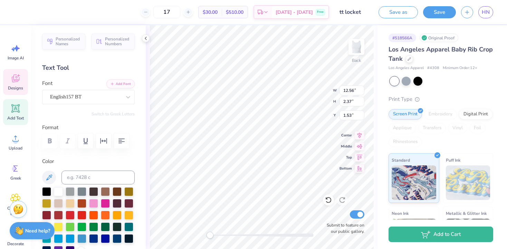
type input "2.16"
type input "1.76"
type input "9.88"
type input "1.96"
type input "5.27"
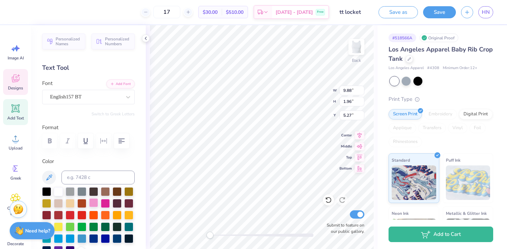
click at [93, 203] on div at bounding box center [93, 202] width 9 height 9
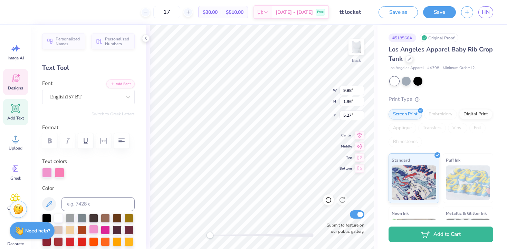
click at [94, 230] on div at bounding box center [93, 229] width 9 height 9
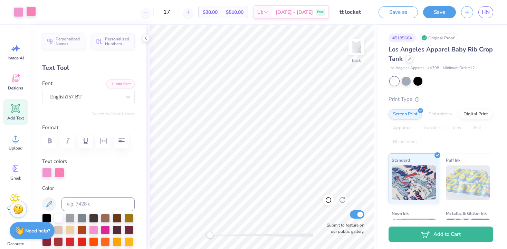
click at [31, 14] on div at bounding box center [31, 12] width 10 height 10
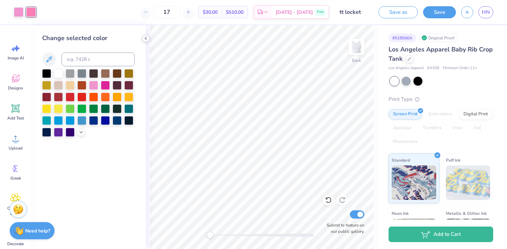
click at [92, 86] on div at bounding box center [93, 85] width 9 height 9
click at [147, 39] on icon at bounding box center [146, 39] width 6 height 6
